Goal: Information Seeking & Learning: Learn about a topic

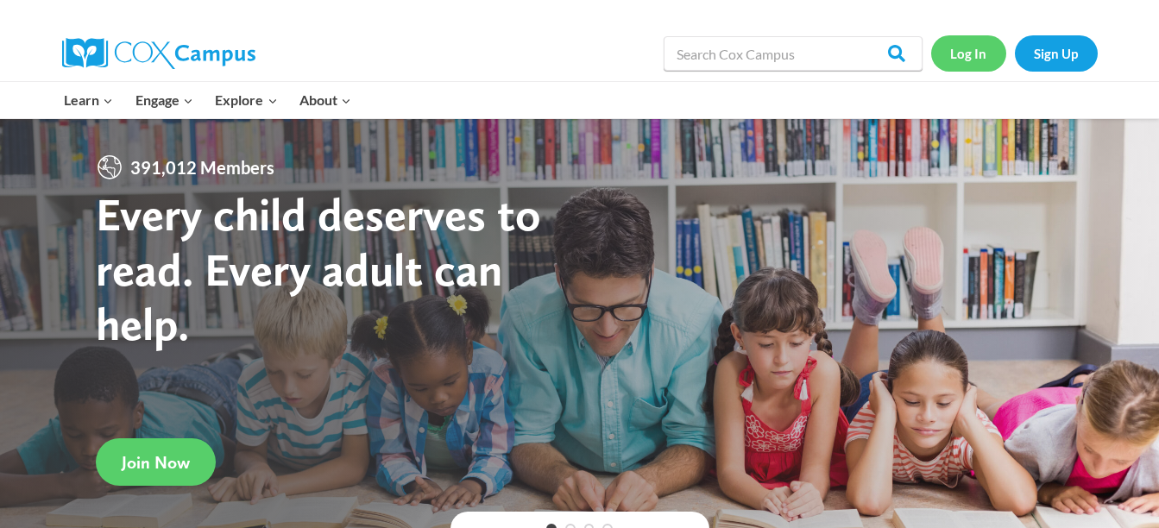
click at [967, 47] on link "Log In" at bounding box center [968, 52] width 75 height 35
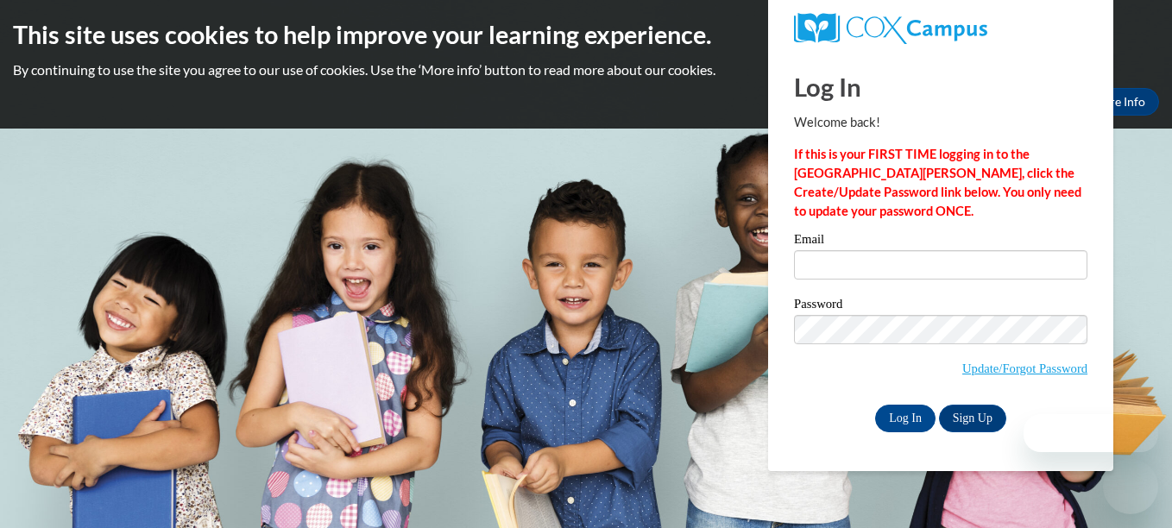
type input "[EMAIL_ADDRESS][DOMAIN_NAME]"
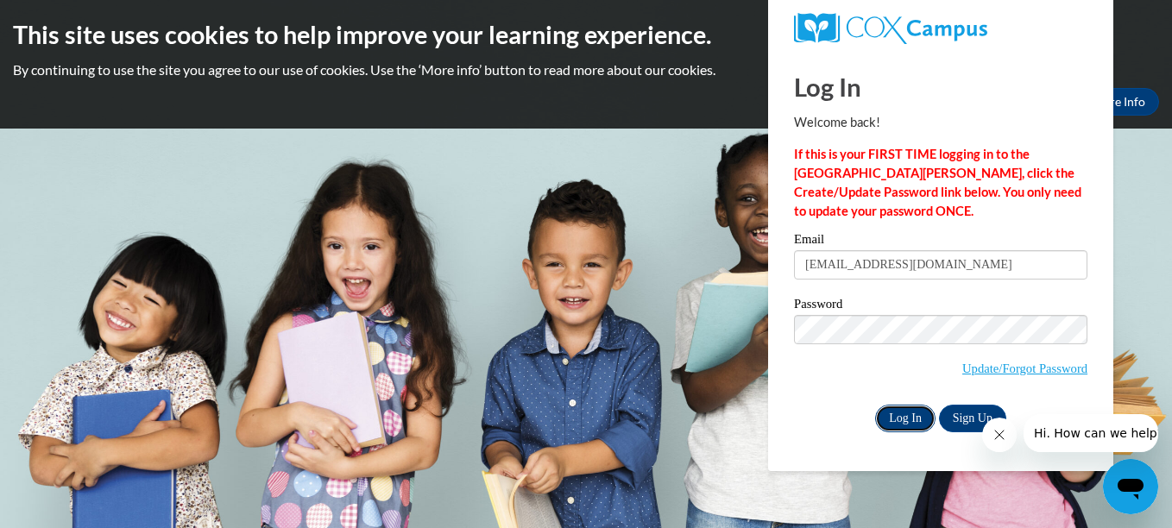
click at [896, 417] on input "Log In" at bounding box center [905, 419] width 60 height 28
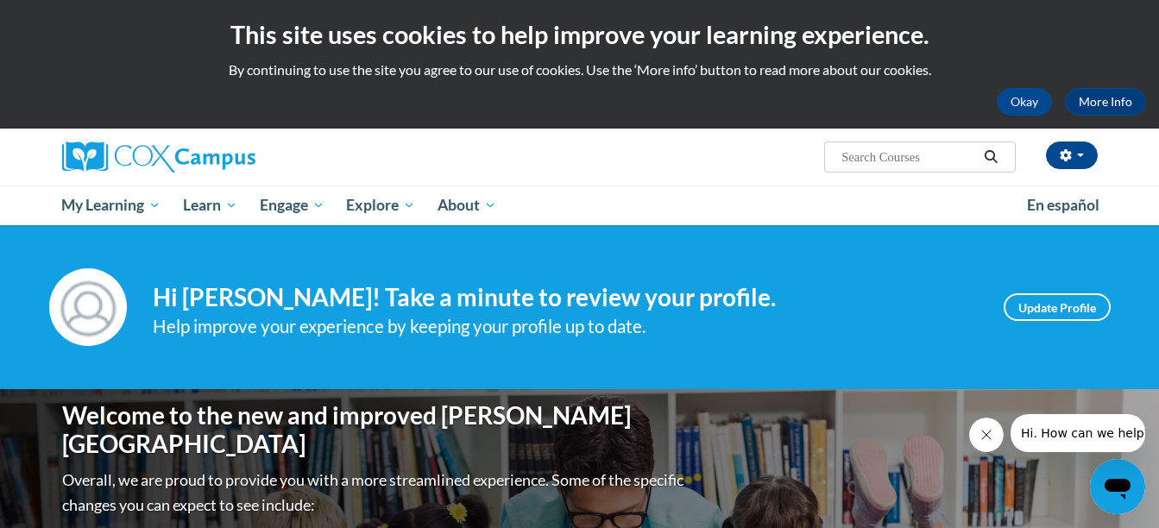
click at [878, 181] on div "Patricia Jones (America/New_York UTC-04:00) My Profile Inbox My Transcripts Log…" at bounding box center [579, 157] width 1087 height 57
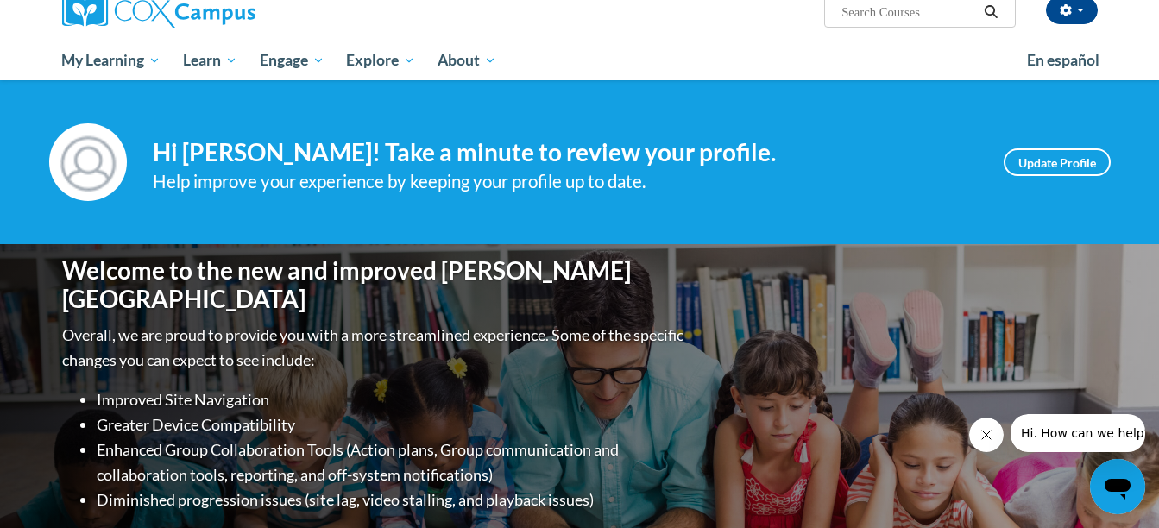
scroll to position [147, 0]
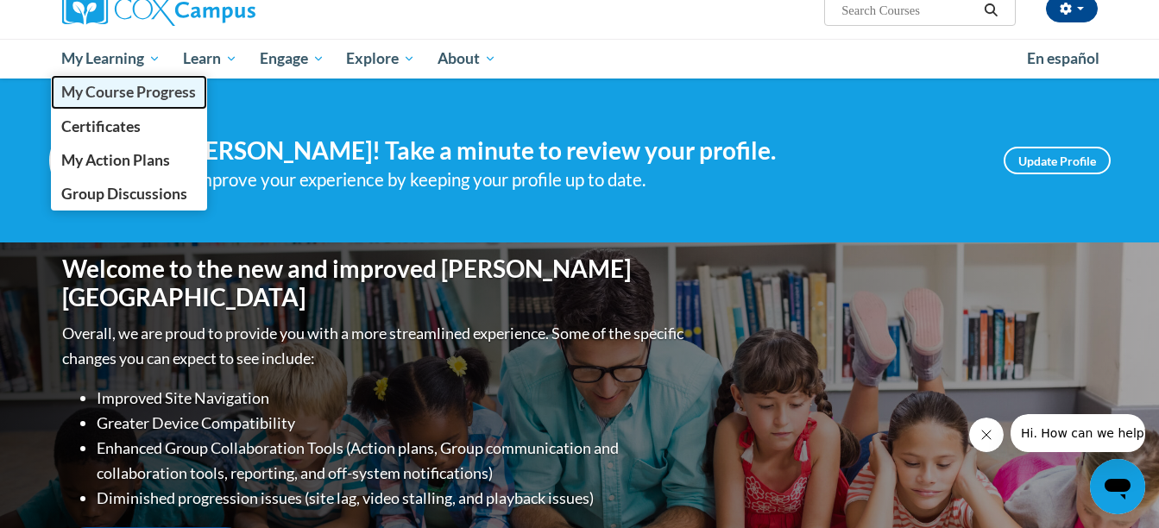
click at [126, 89] on span "My Course Progress" at bounding box center [128, 92] width 135 height 18
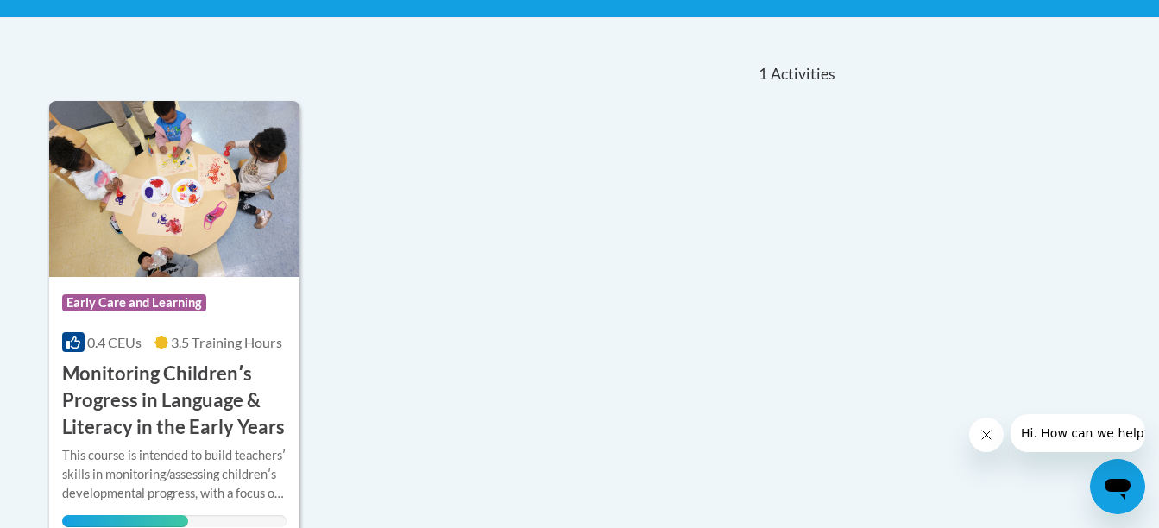
scroll to position [527, 0]
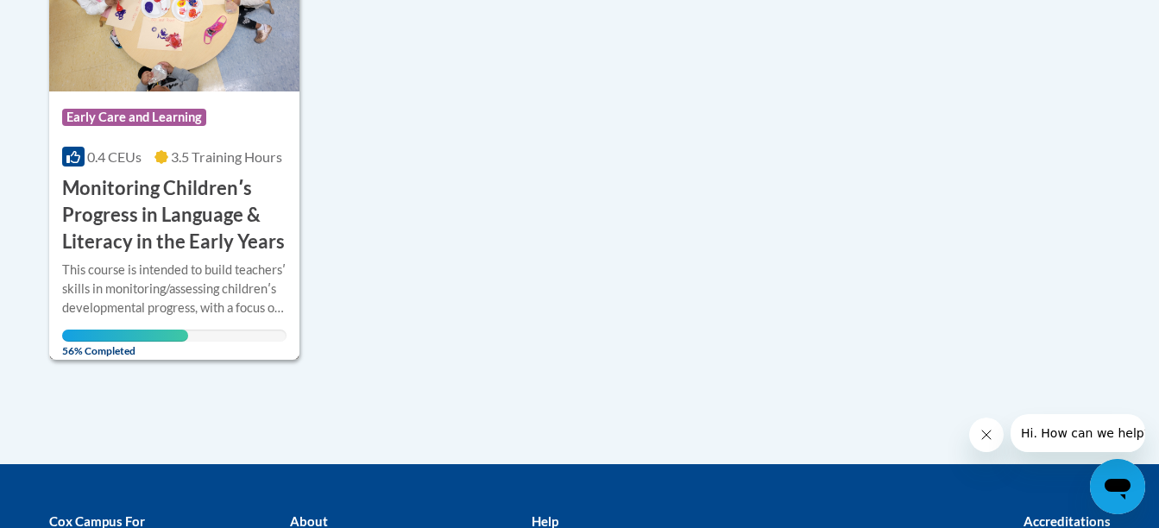
click at [186, 325] on div "This course is intended to build teachersʹ skills in monitoring/assessing child…" at bounding box center [174, 302] width 225 height 82
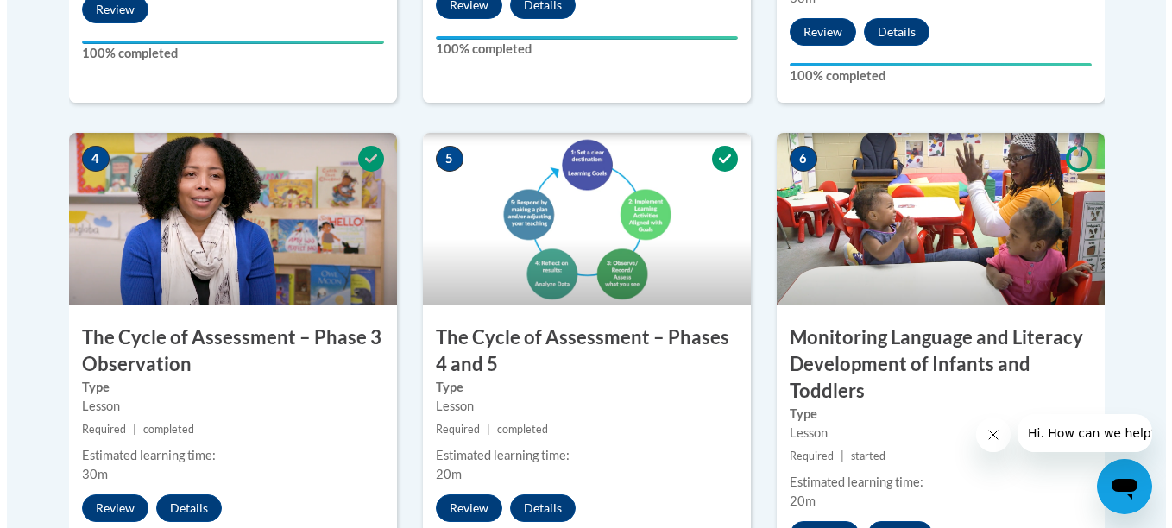
scroll to position [1238, 0]
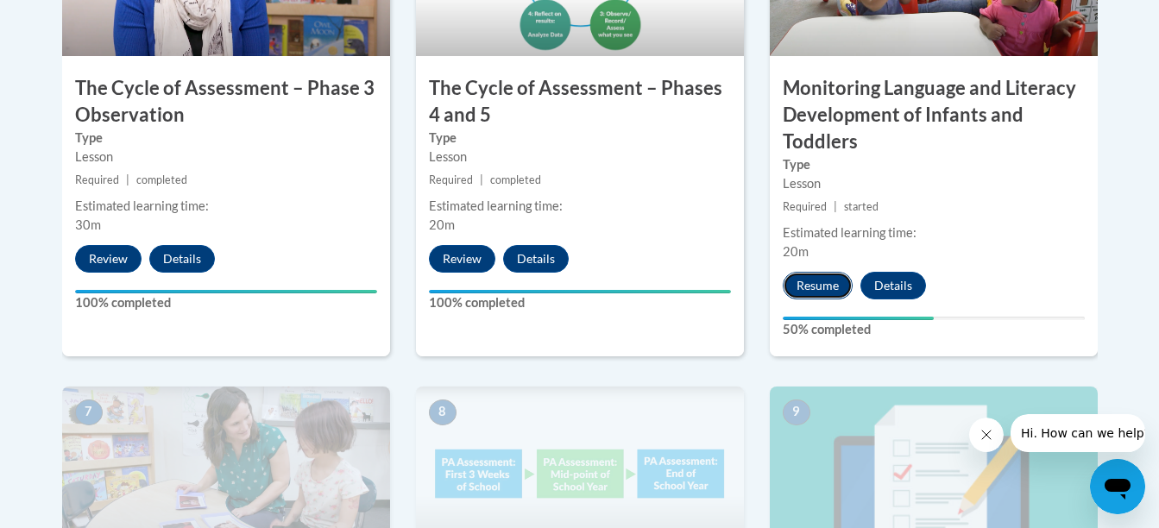
click at [808, 285] on button "Resume" at bounding box center [818, 286] width 70 height 28
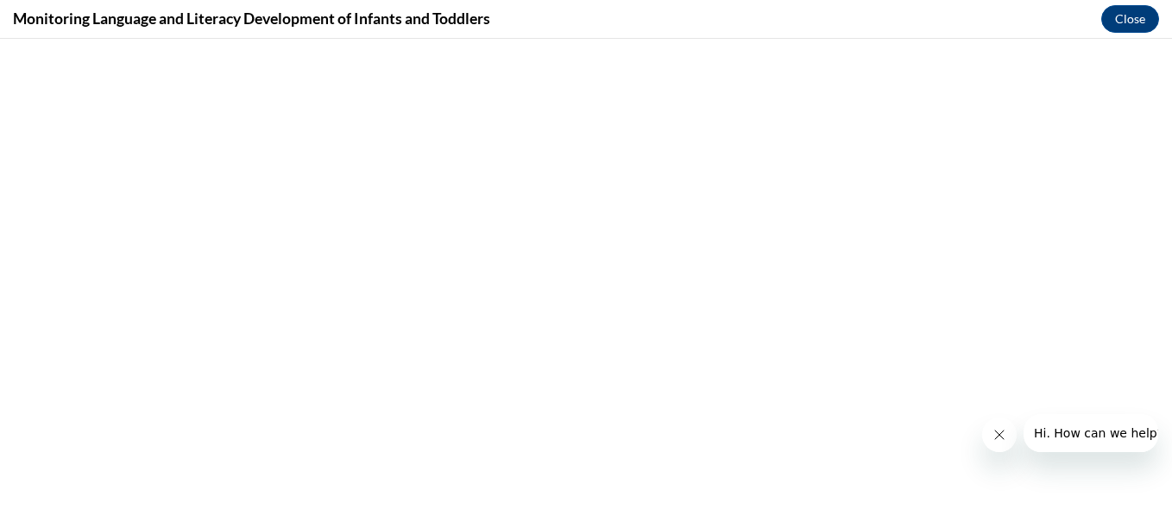
click at [996, 442] on button "Close message from company" at bounding box center [998, 435] width 35 height 35
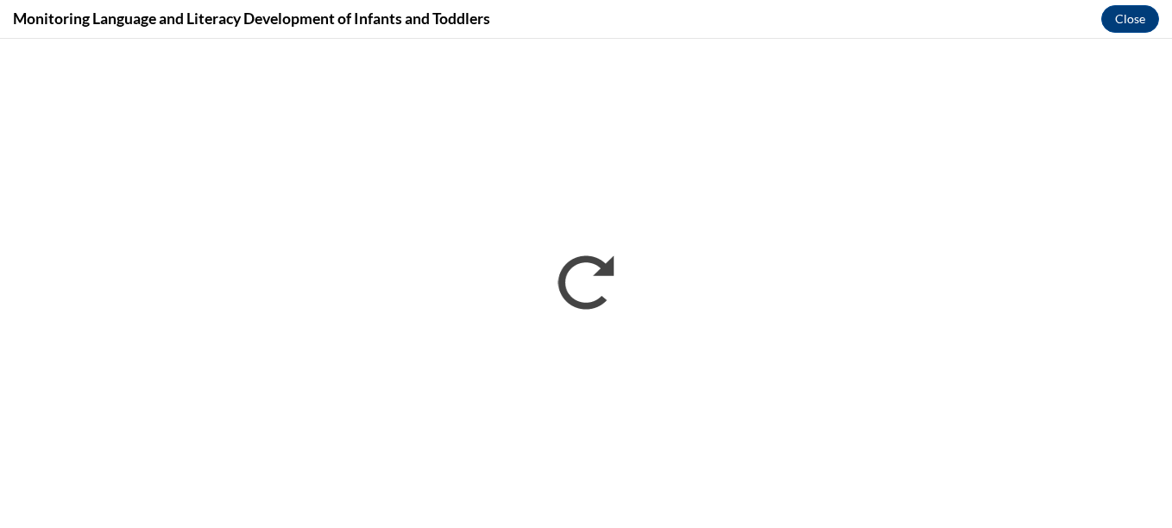
scroll to position [0, 0]
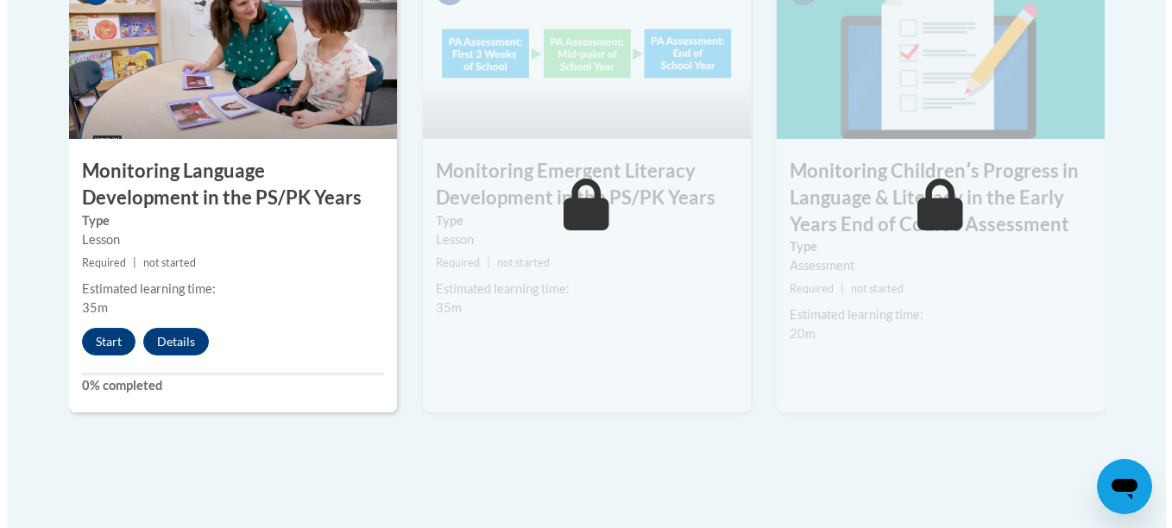
scroll to position [1658, 0]
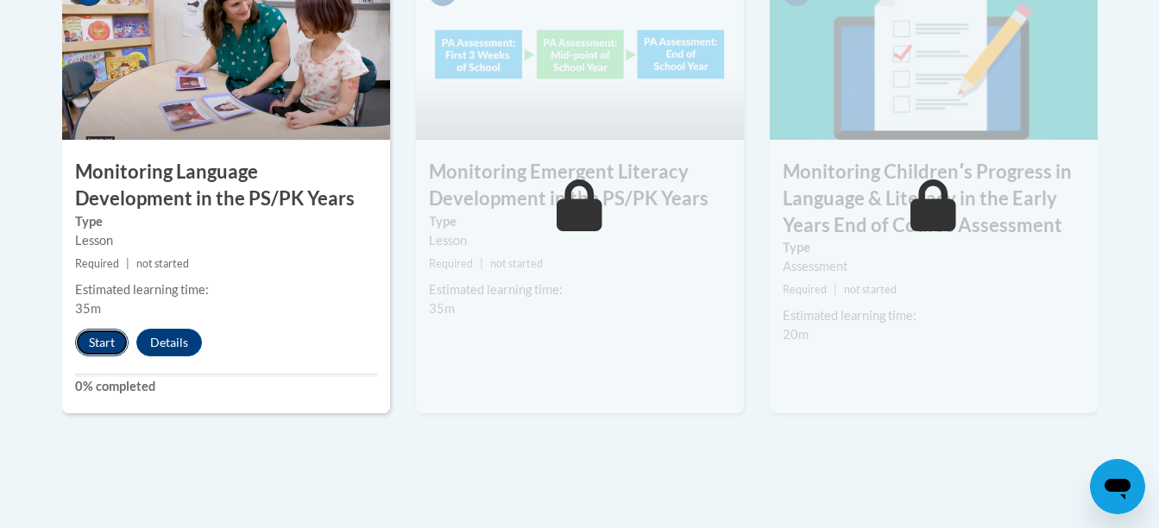
click at [86, 343] on button "Start" at bounding box center [101, 343] width 53 height 28
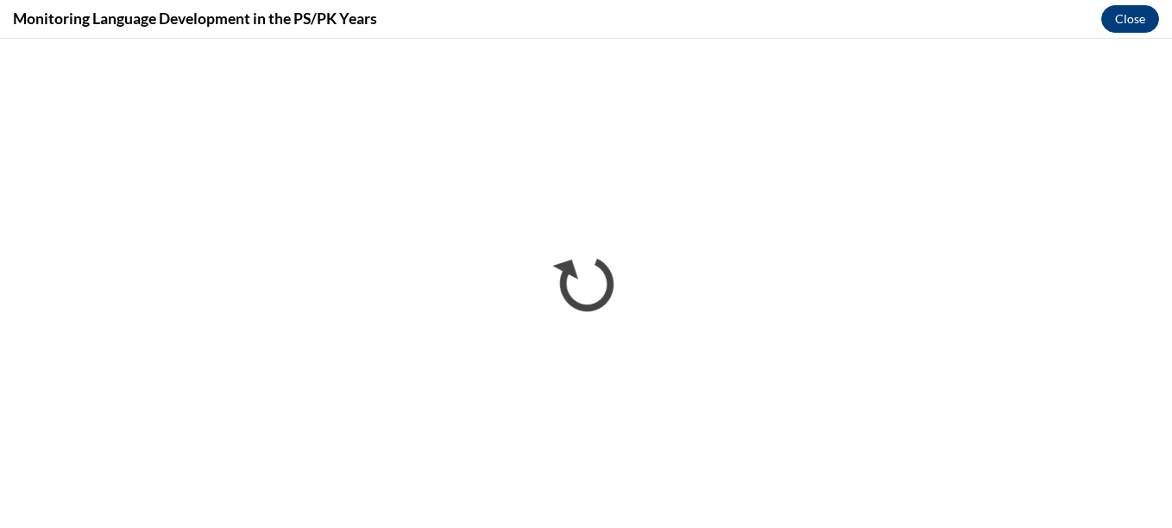
scroll to position [0, 0]
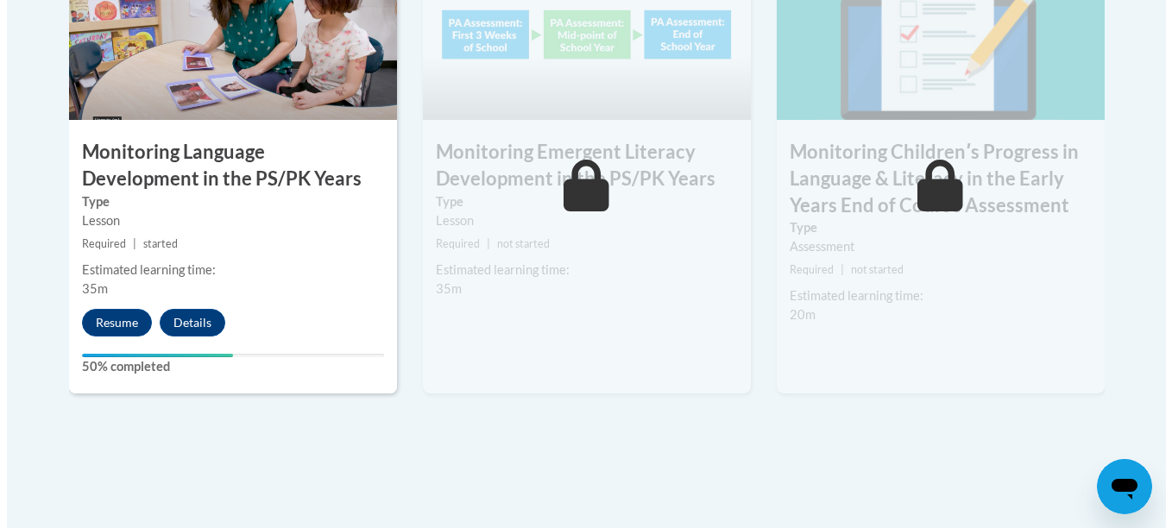
scroll to position [1678, 0]
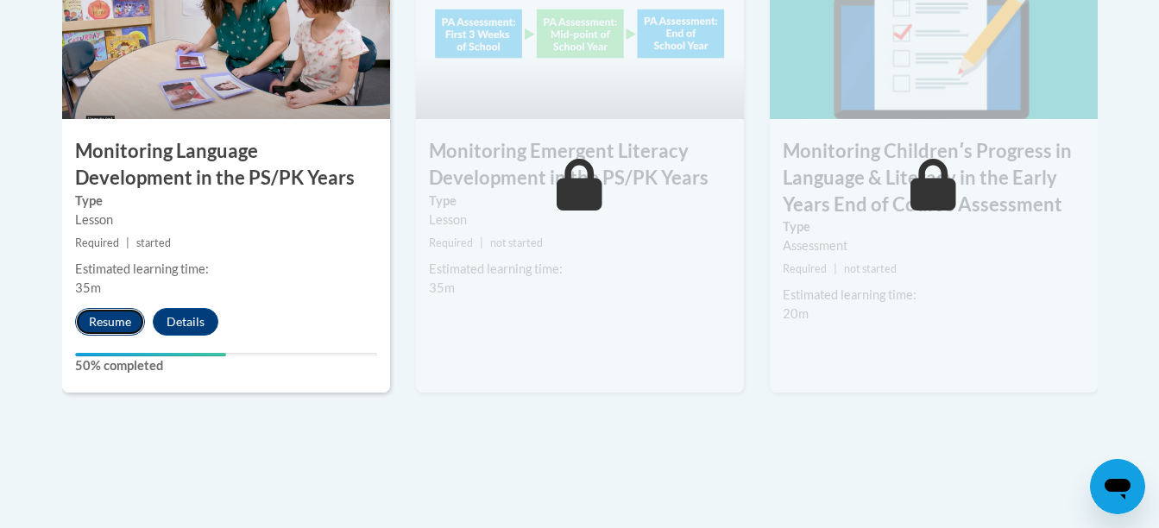
click at [100, 312] on button "Resume" at bounding box center [110, 322] width 70 height 28
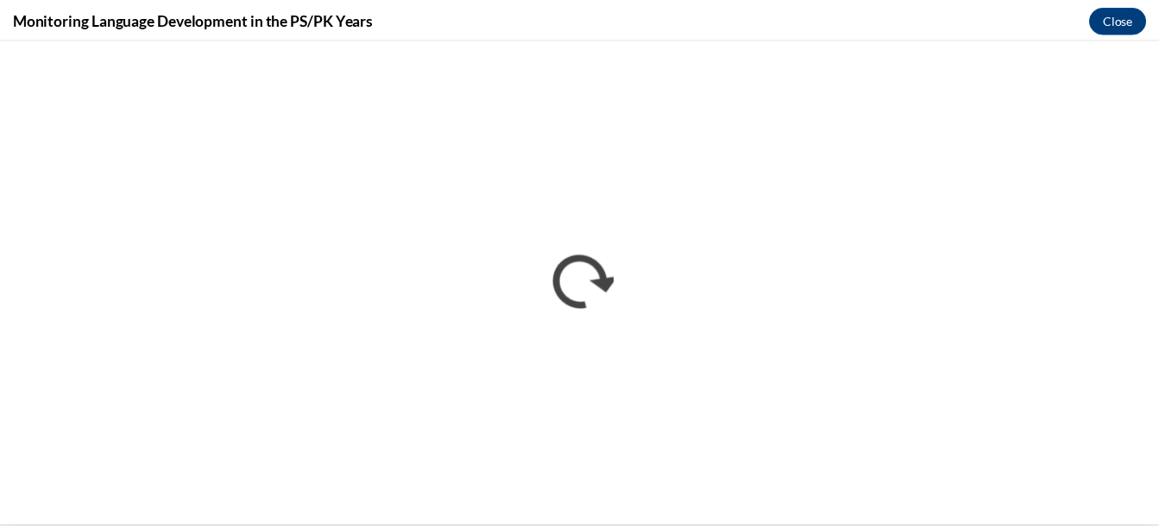
scroll to position [0, 0]
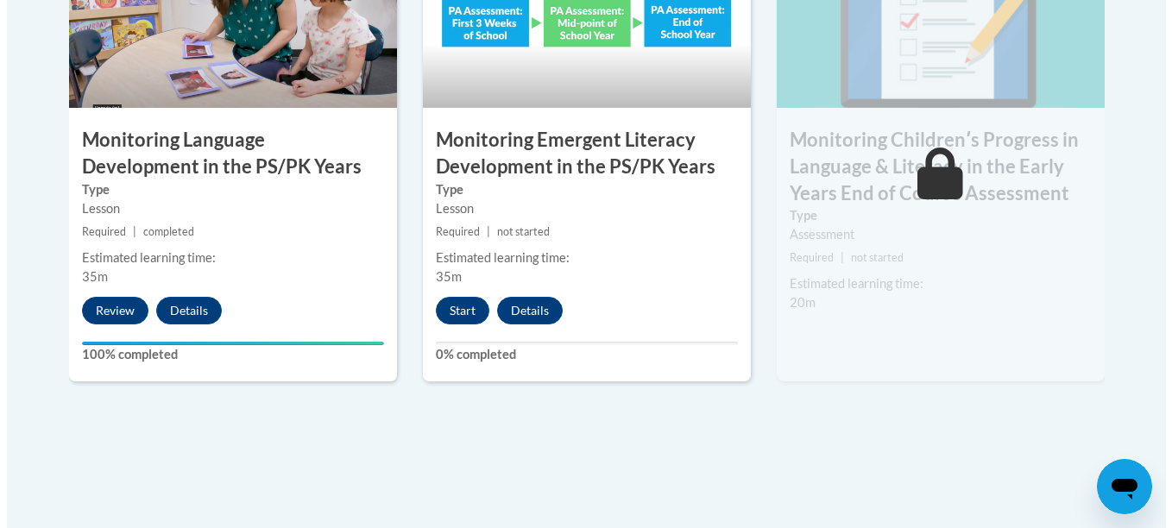
scroll to position [1689, 0]
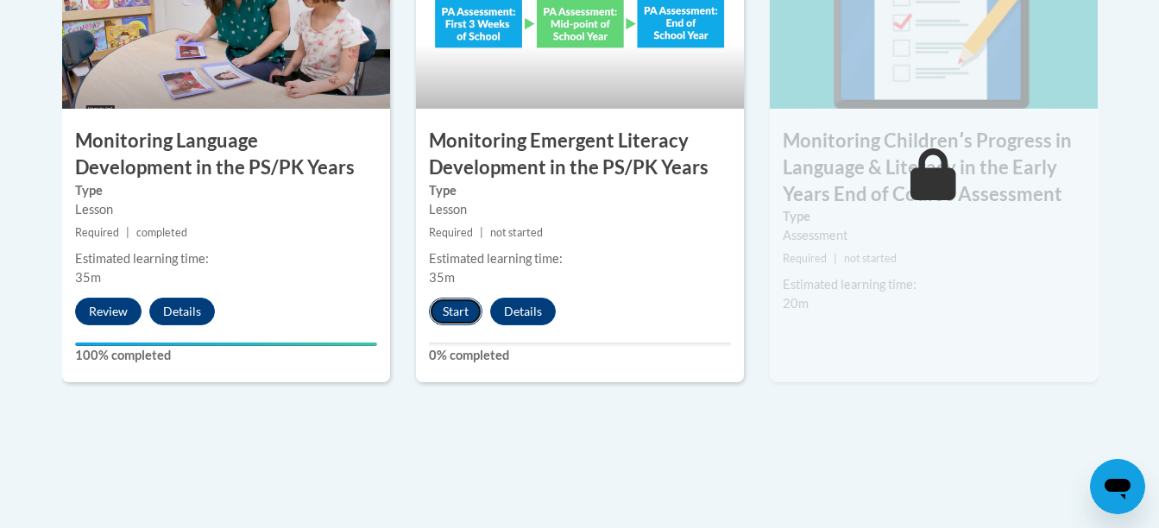
click at [437, 309] on button "Start" at bounding box center [455, 312] width 53 height 28
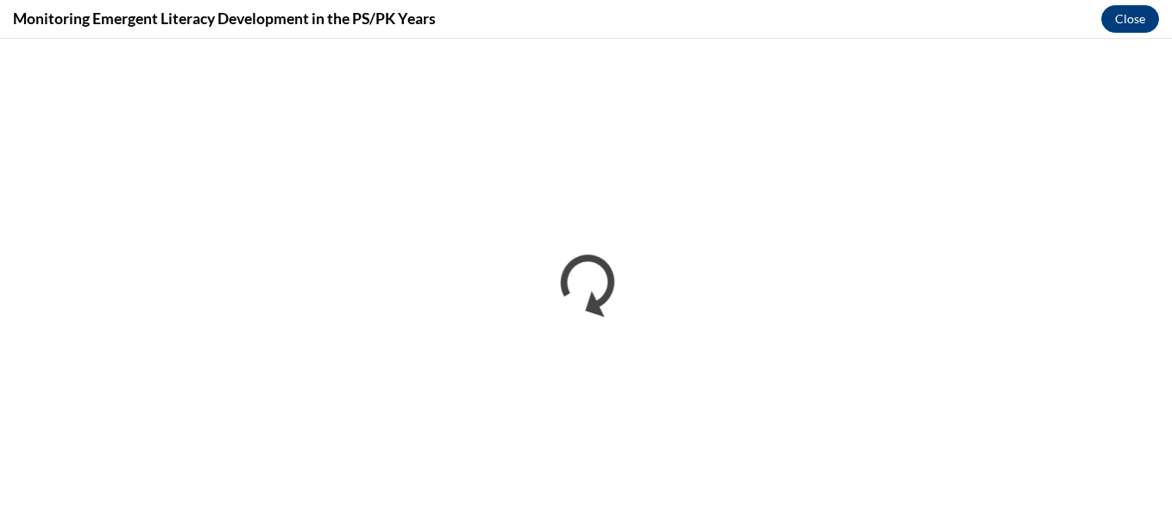
scroll to position [0, 0]
